Goal: Navigation & Orientation: Find specific page/section

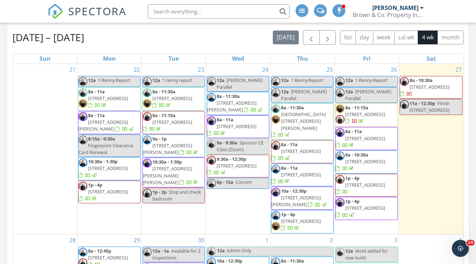
scroll to position [332, 0]
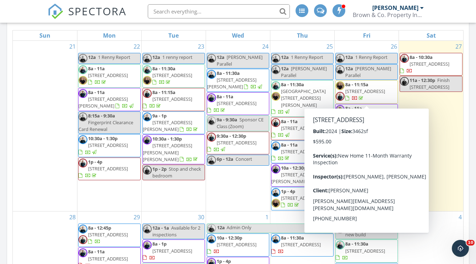
click at [373, 90] on span "13029 E Desert Vista Rd, Scottsdale 85255" at bounding box center [365, 91] width 40 height 6
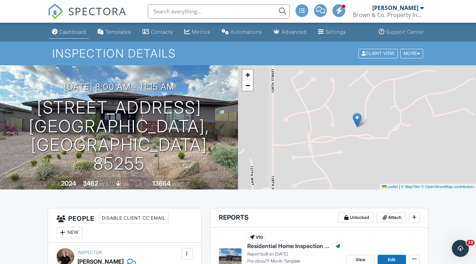
click at [71, 30] on div "Dashboard" at bounding box center [72, 32] width 27 height 6
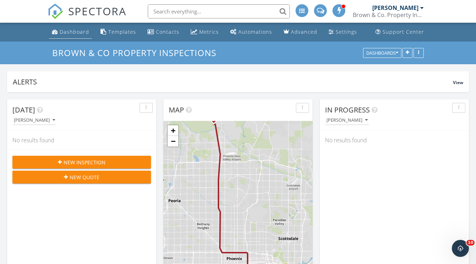
click at [66, 32] on div "Dashboard" at bounding box center [74, 31] width 29 height 7
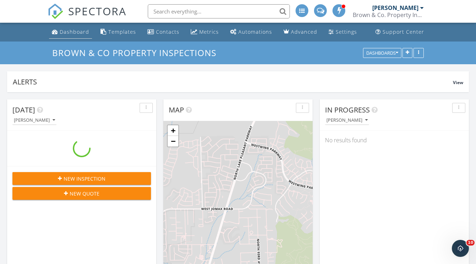
scroll to position [1126, 476]
